Goal: Task Accomplishment & Management: Manage account settings

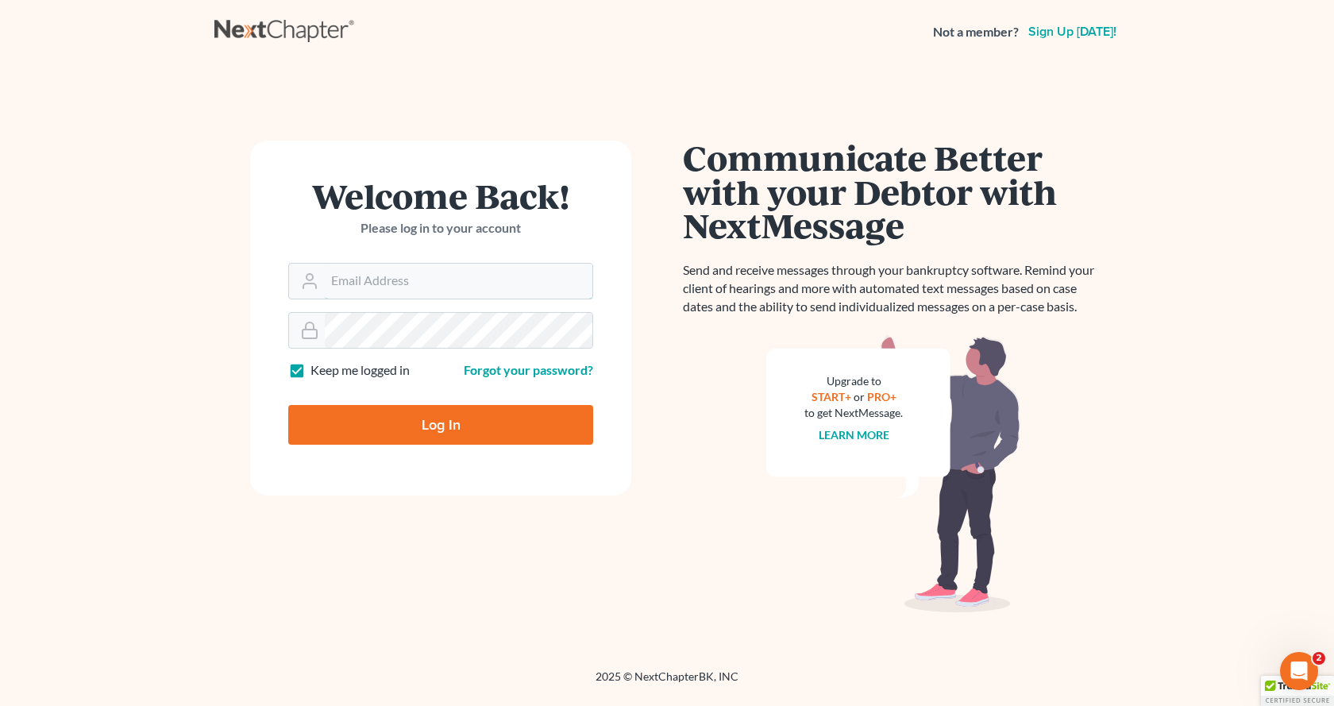
type input "[EMAIL_ADDRESS][DOMAIN_NAME]"
click at [445, 419] on input "Log In" at bounding box center [440, 425] width 305 height 40
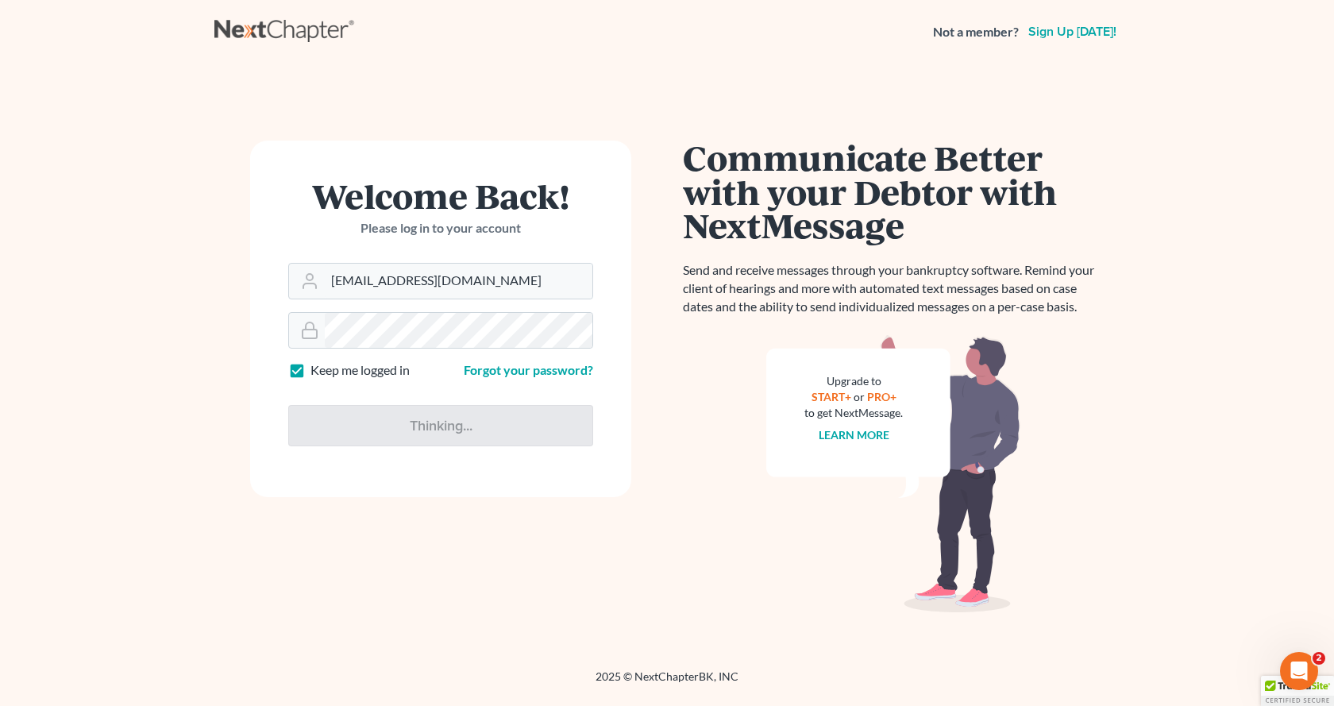
type input "Thinking..."
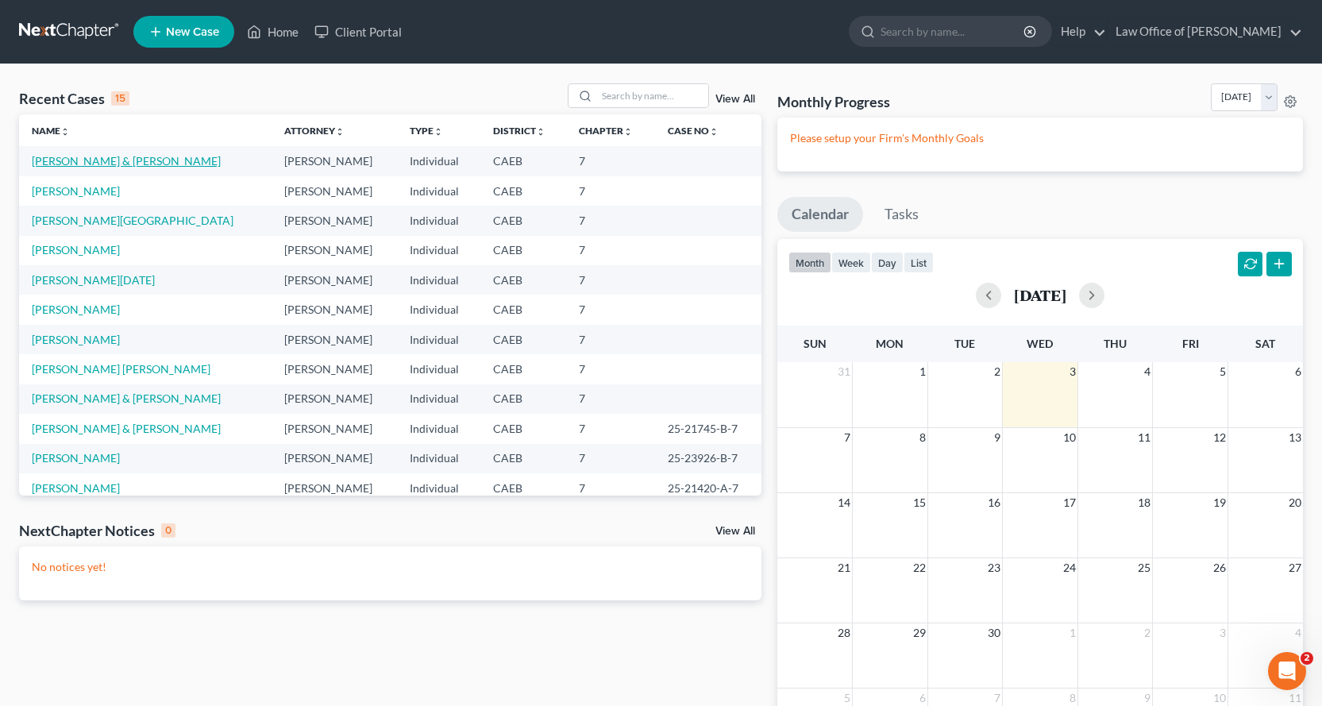
click at [60, 160] on link "[PERSON_NAME] & [PERSON_NAME]" at bounding box center [126, 160] width 189 height 13
click at [60, 159] on link "[PERSON_NAME] & [PERSON_NAME]" at bounding box center [126, 160] width 189 height 13
